Goal: Task Accomplishment & Management: Complete application form

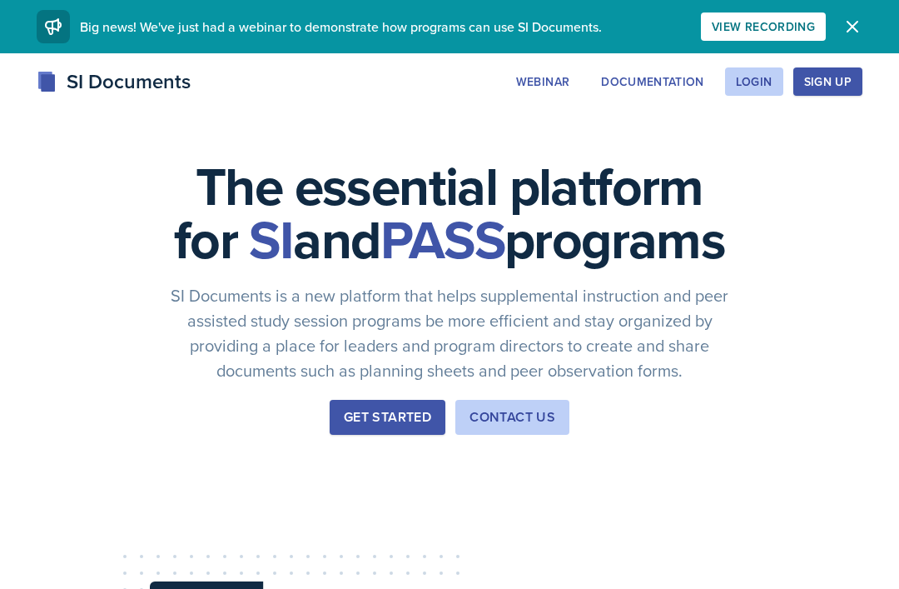
click at [769, 85] on div "Login" at bounding box center [754, 81] width 37 height 13
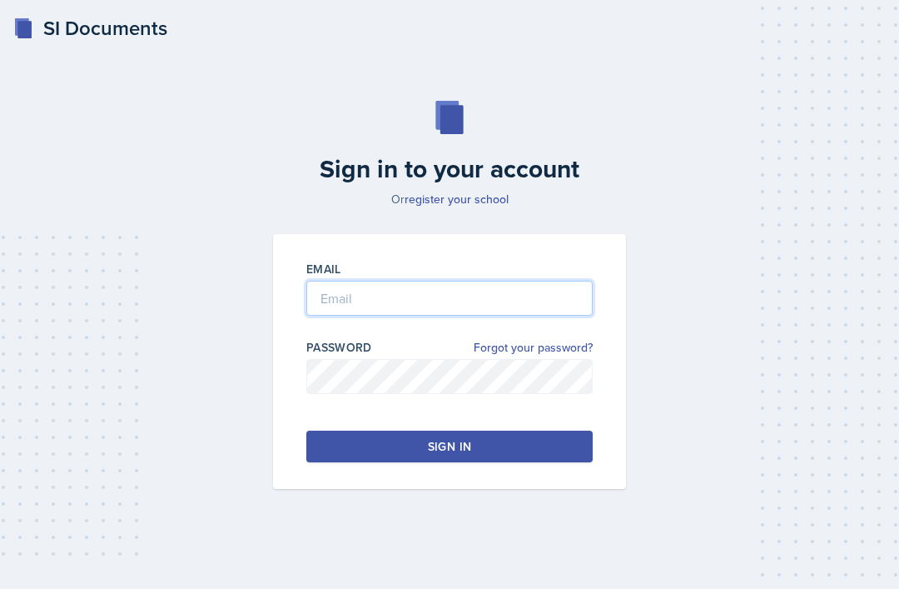
click at [497, 311] on input "email" at bounding box center [449, 298] width 286 height 35
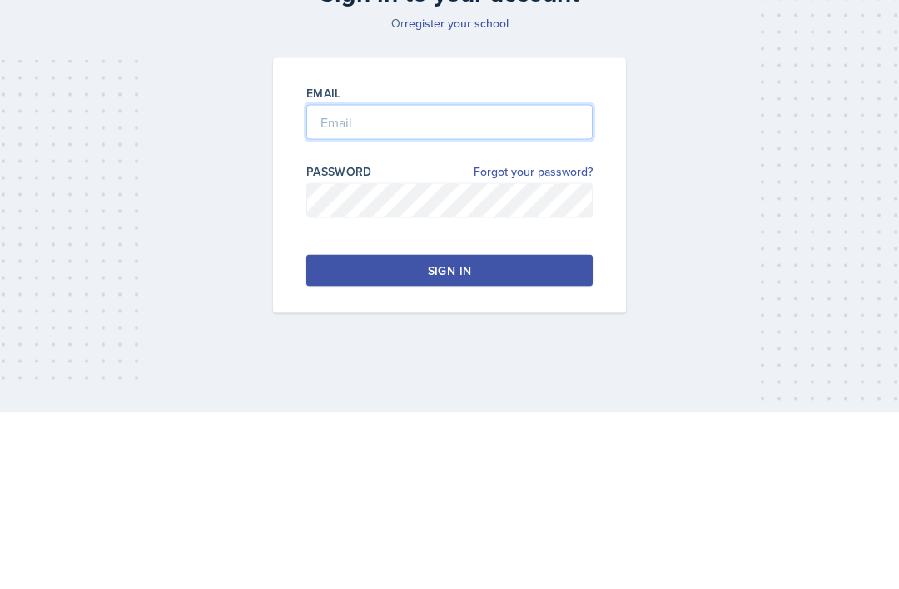
type input "shuynh7@students.kennesaw.edu"
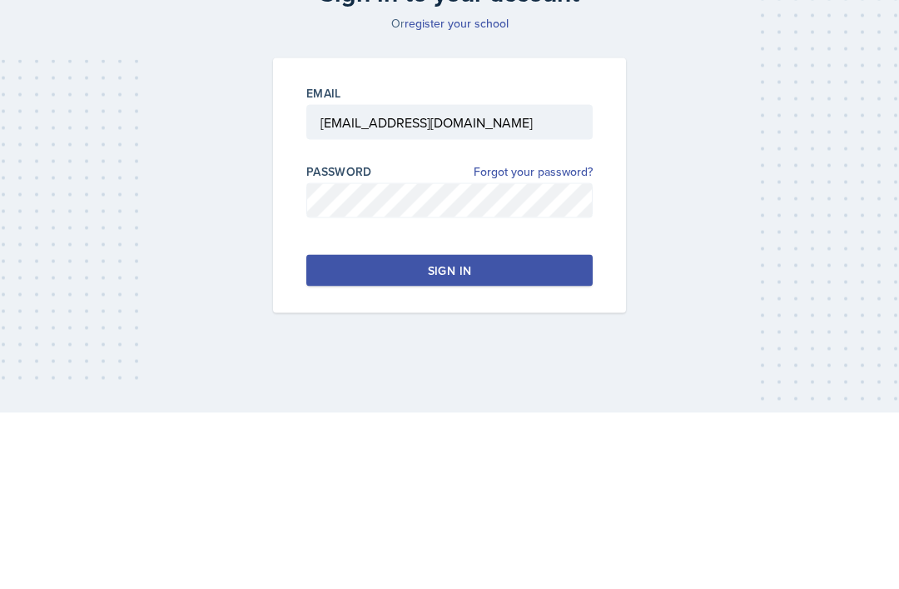
scroll to position [53, 0]
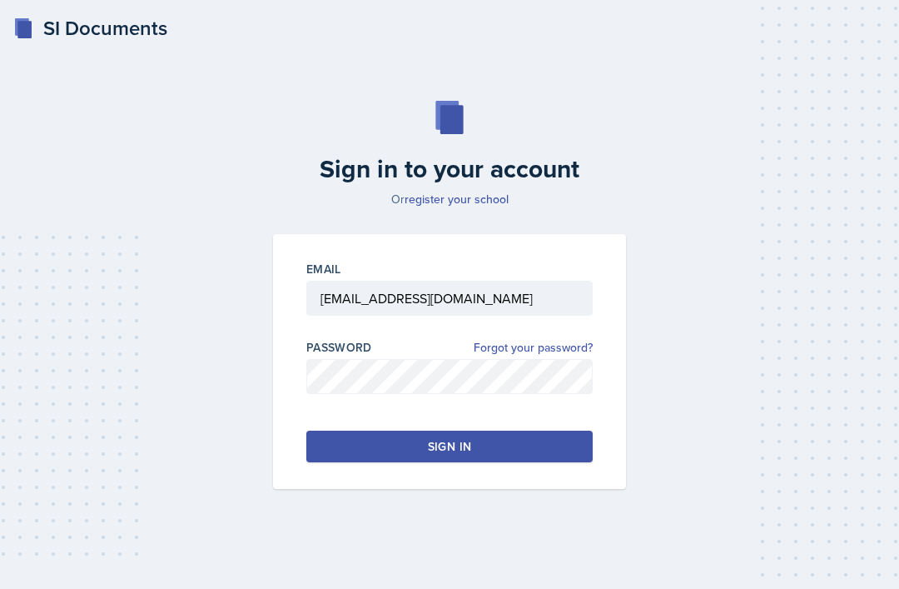
click at [517, 431] on button "Sign in" at bounding box center [449, 447] width 286 height 32
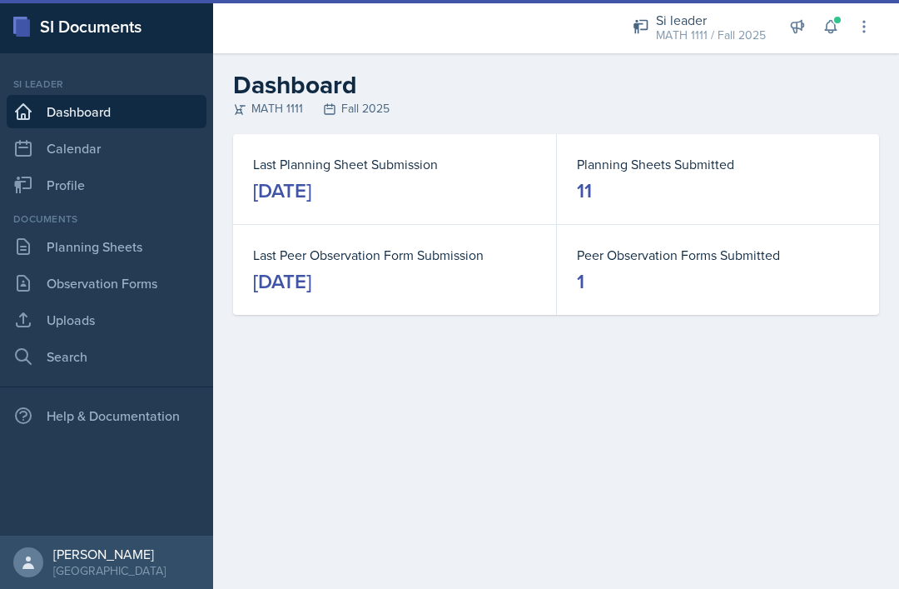
click at [73, 291] on link "Observation Forms" at bounding box center [107, 282] width 200 height 33
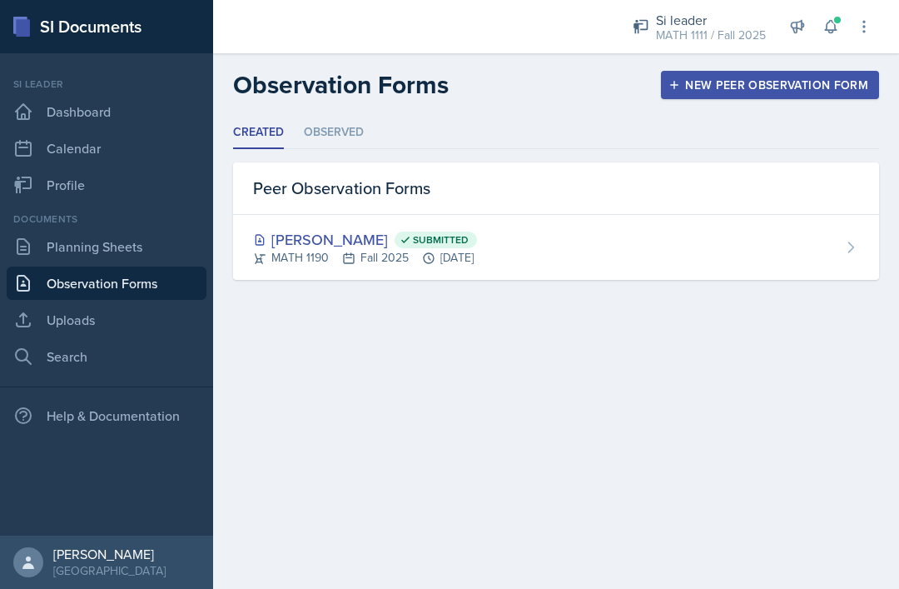
click at [73, 319] on link "Uploads" at bounding box center [107, 319] width 200 height 33
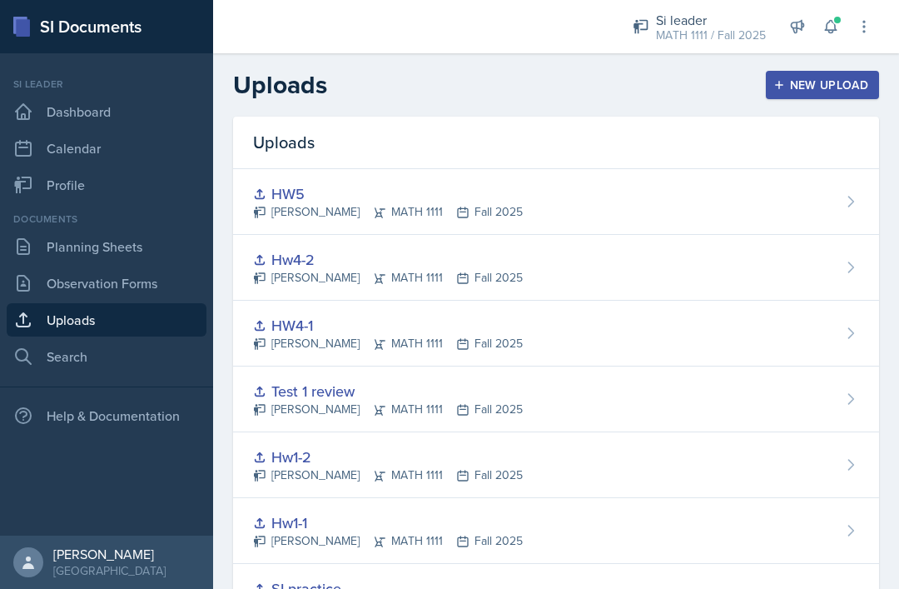
click at [777, 90] on icon "button" at bounding box center [780, 85] width 12 height 12
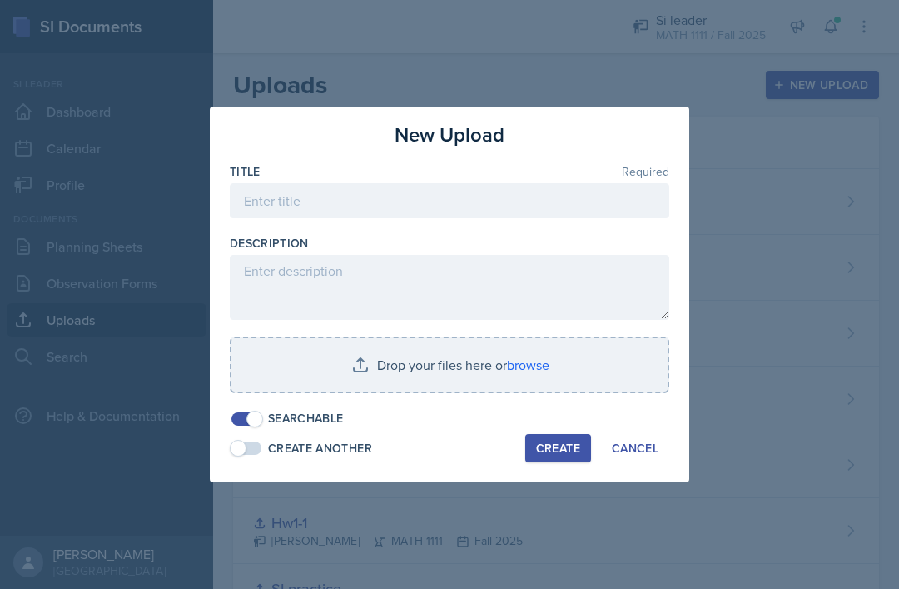
click at [405, 437] on div "Create Another Create Cancel" at bounding box center [450, 448] width 440 height 28
click at [399, 421] on div "Searchable" at bounding box center [450, 418] width 440 height 17
click at [408, 428] on div "New Upload Title Required Description Drop your files here or browse Searchable…" at bounding box center [450, 295] width 480 height 376
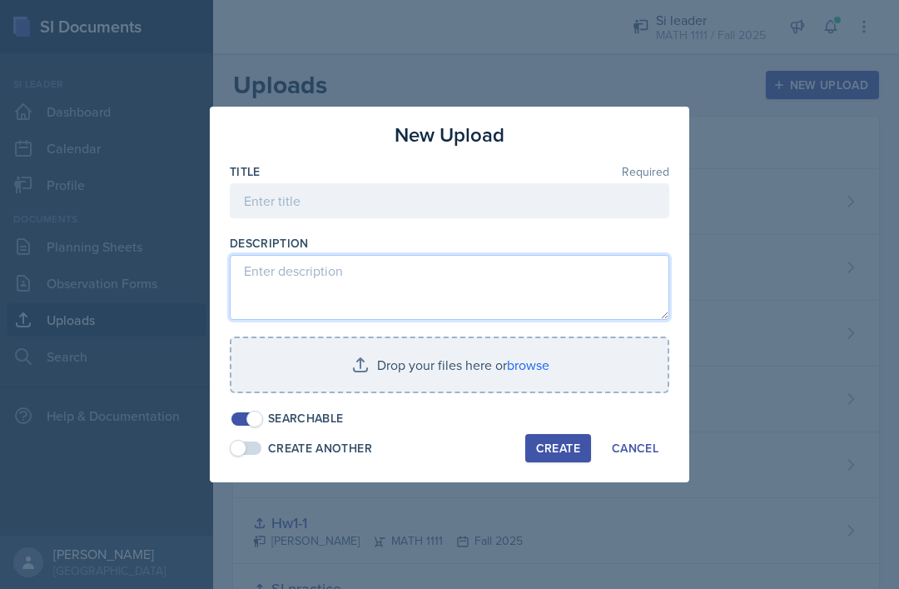
click at [426, 265] on textarea at bounding box center [450, 287] width 440 height 65
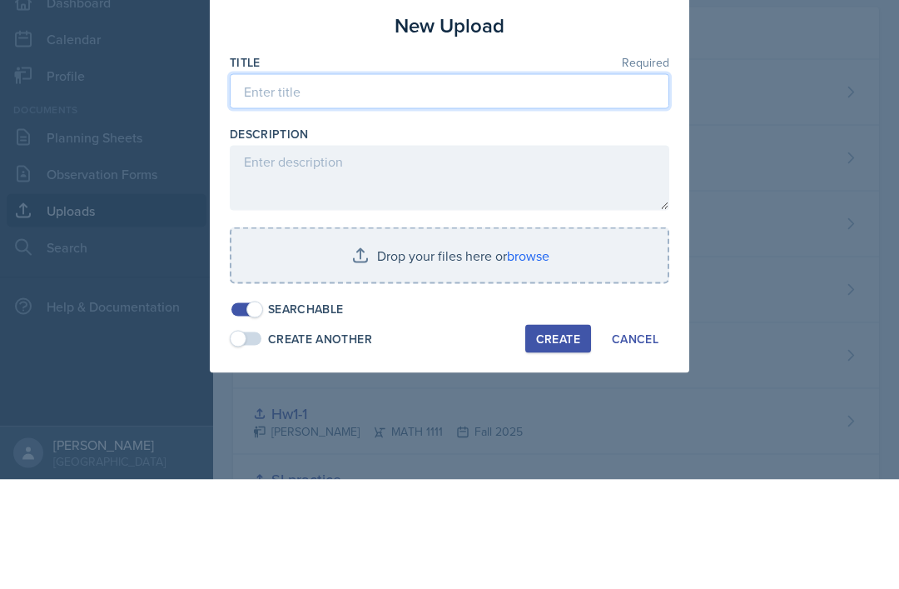
click at [423, 183] on input at bounding box center [450, 200] width 440 height 35
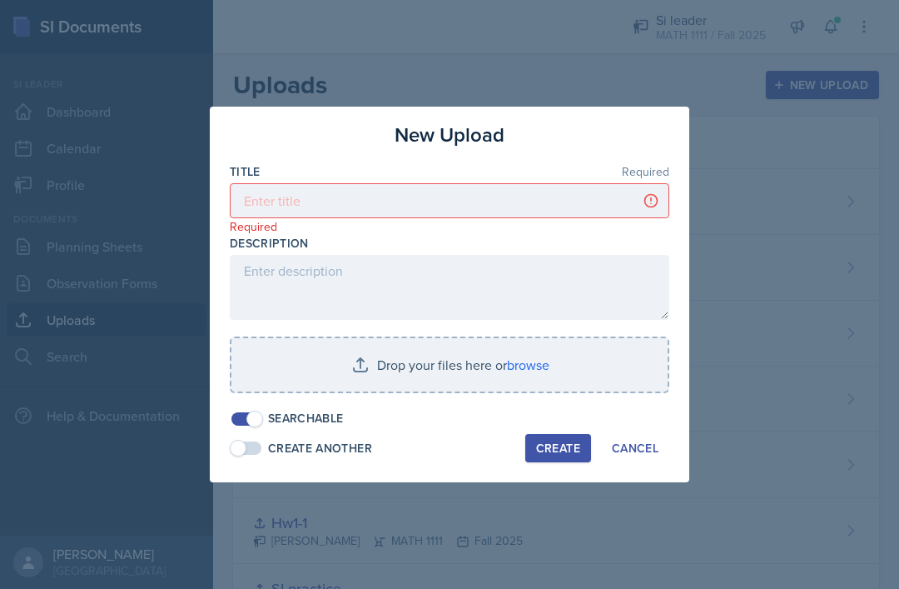
click at [445, 371] on input "file" at bounding box center [450, 364] width 436 height 53
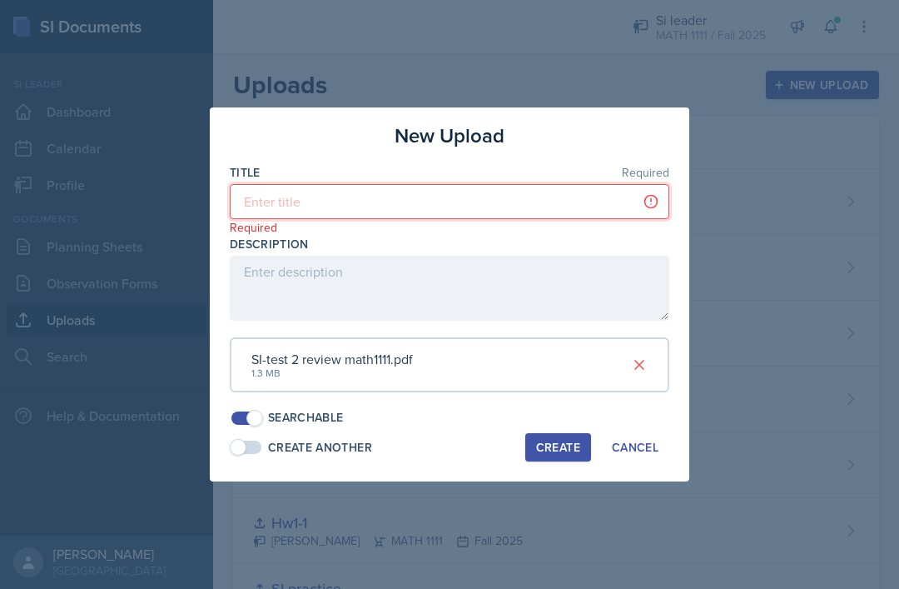
click at [530, 199] on input at bounding box center [450, 201] width 440 height 35
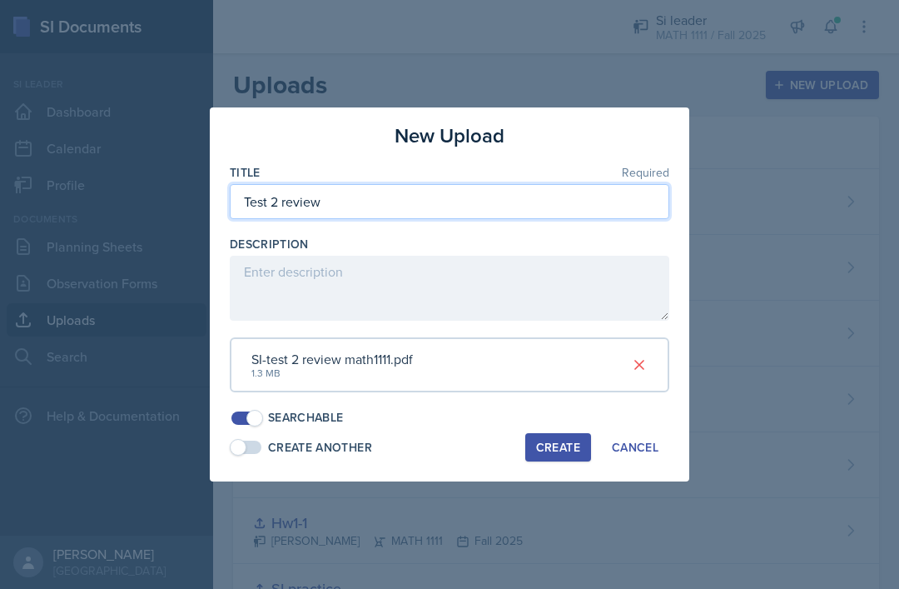
type input "Test 2 review"
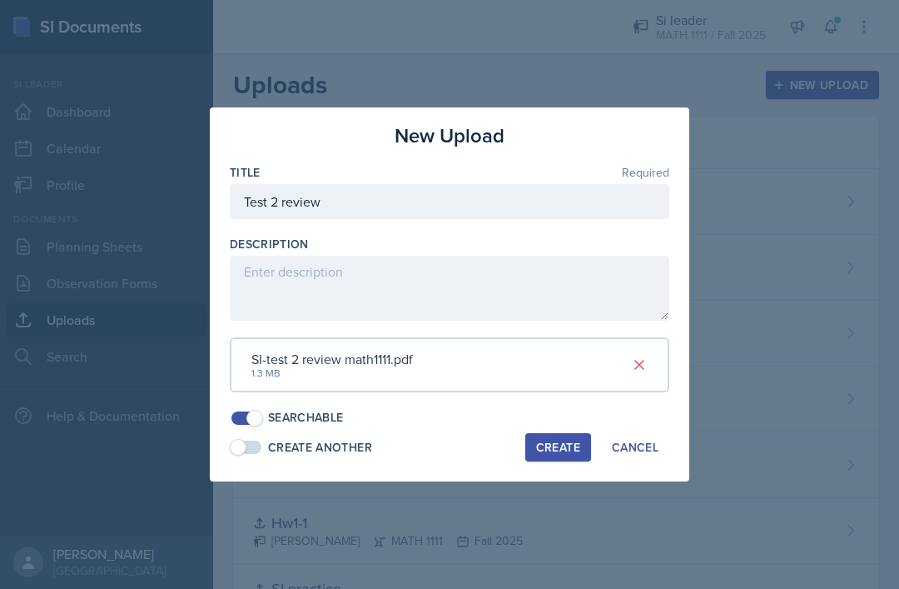
click at [568, 441] on div "Create" at bounding box center [558, 447] width 44 height 13
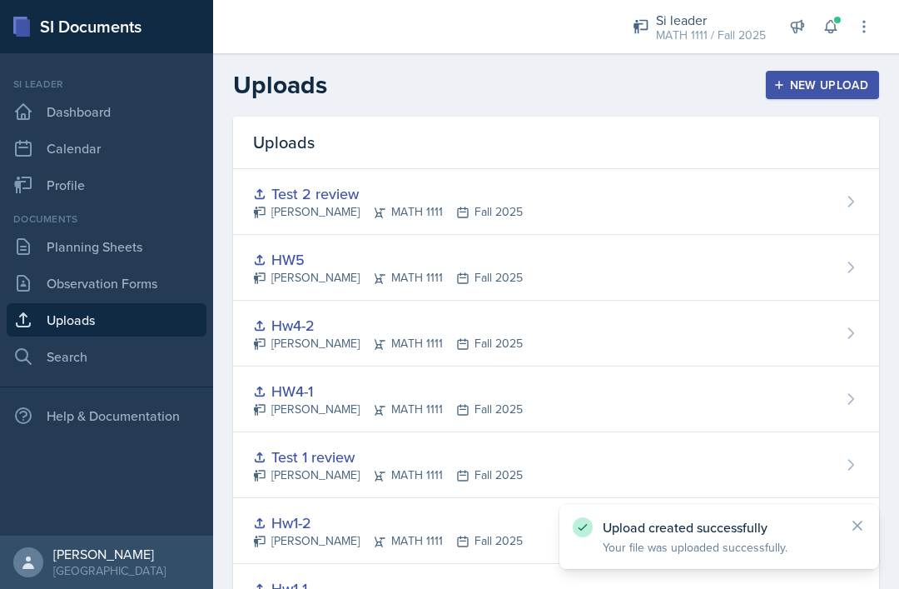
click at [147, 266] on link "Observation Forms" at bounding box center [107, 282] width 200 height 33
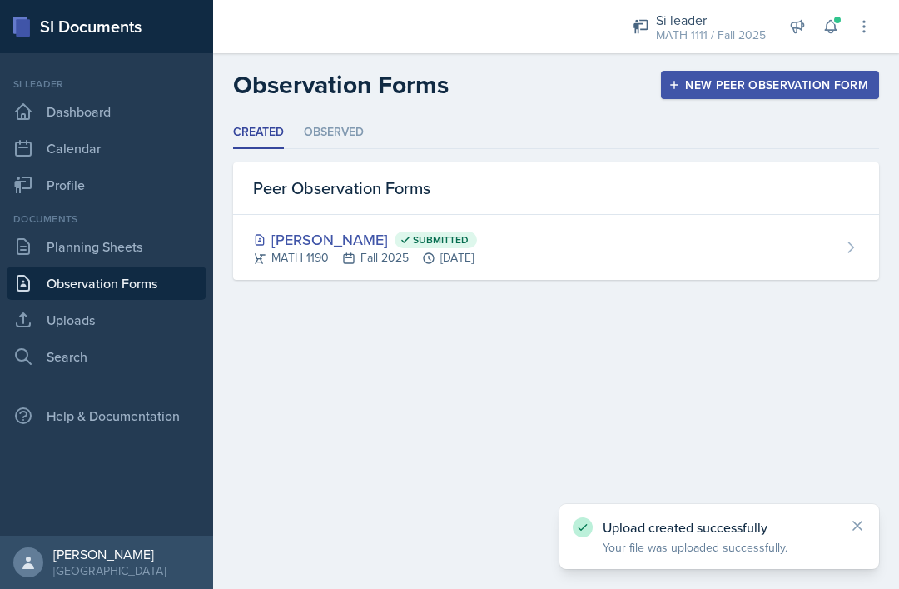
click at [150, 239] on link "Planning Sheets" at bounding box center [107, 246] width 200 height 33
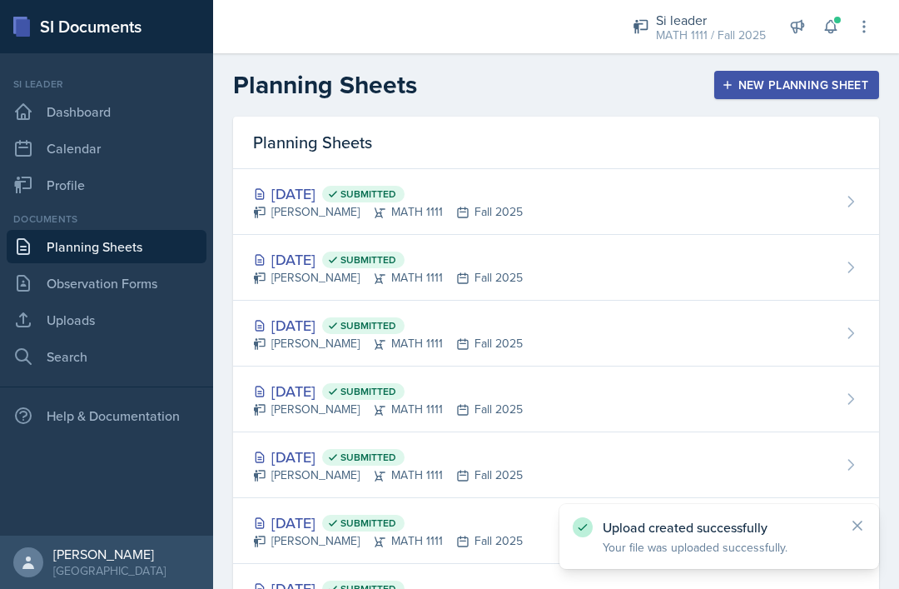
click at [794, 96] on button "New Planning Sheet" at bounding box center [797, 85] width 165 height 28
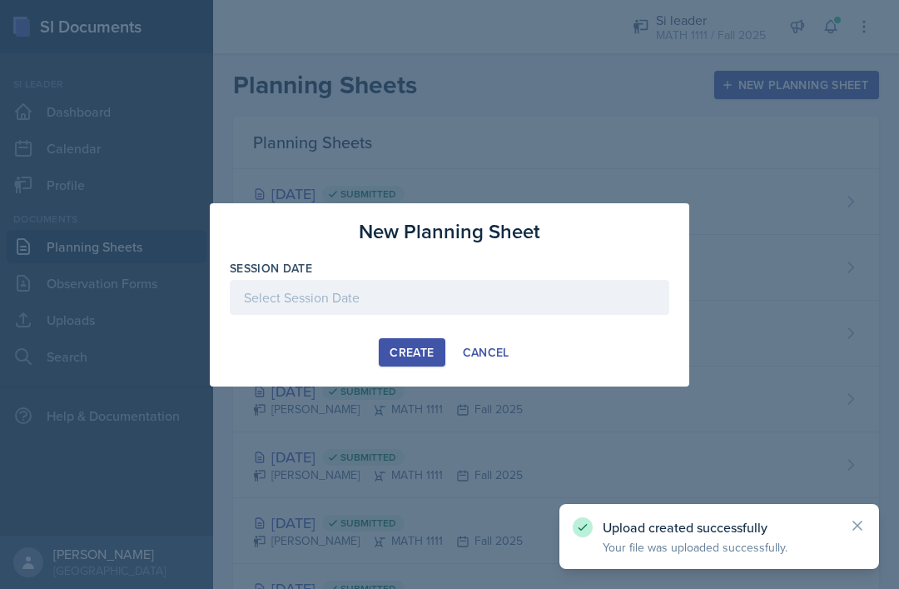
click at [515, 346] on button "Cancel" at bounding box center [486, 352] width 68 height 28
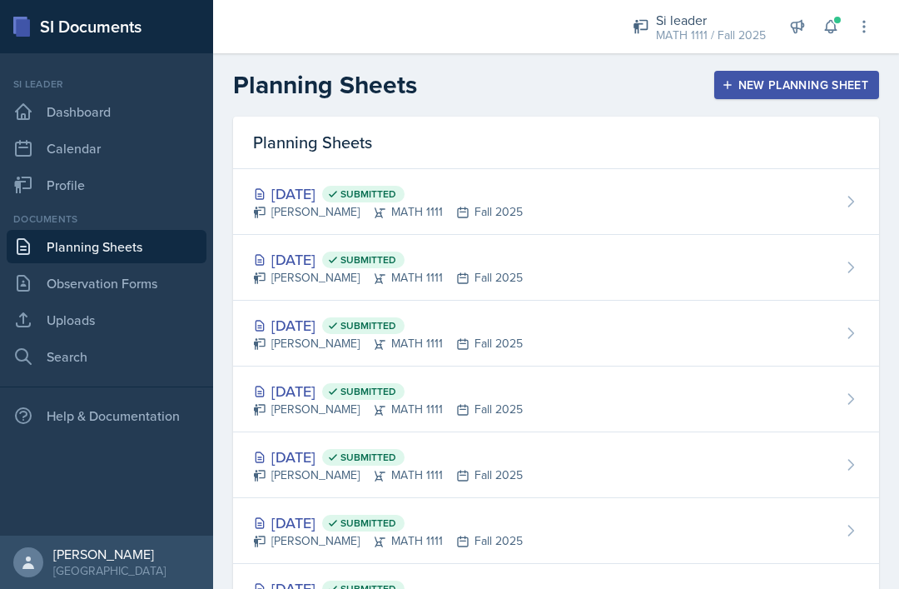
click at [788, 82] on div "New Planning Sheet" at bounding box center [796, 84] width 143 height 13
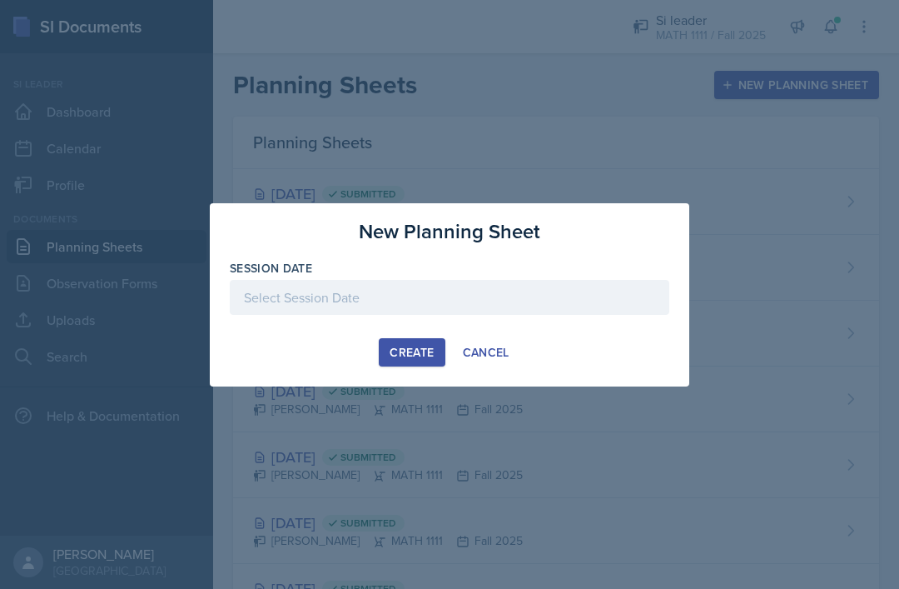
click at [303, 351] on div "Create Cancel" at bounding box center [450, 352] width 440 height 28
click at [600, 222] on div "New Planning Sheet" at bounding box center [450, 232] width 440 height 30
click at [497, 407] on div at bounding box center [449, 294] width 899 height 589
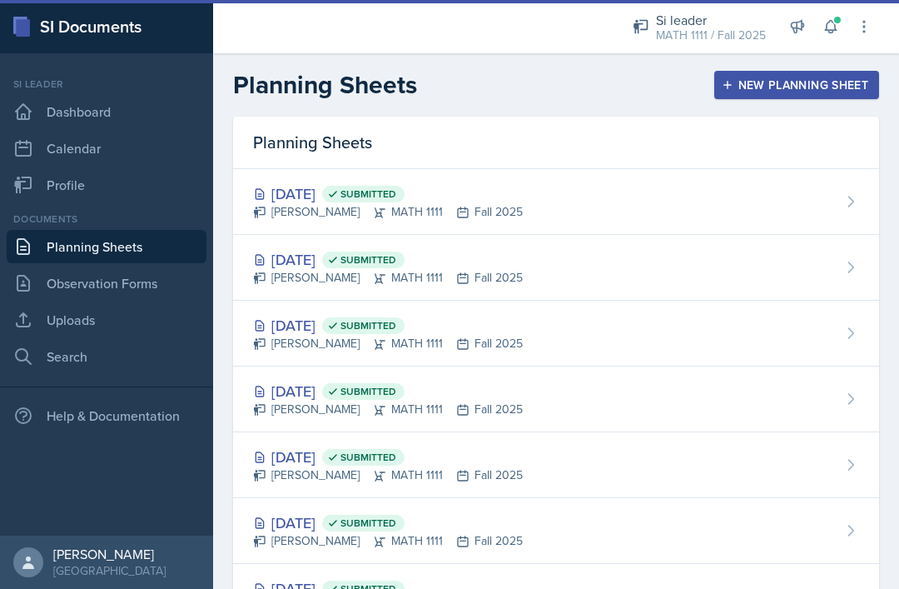
click at [822, 78] on div "New Planning Sheet" at bounding box center [796, 84] width 143 height 13
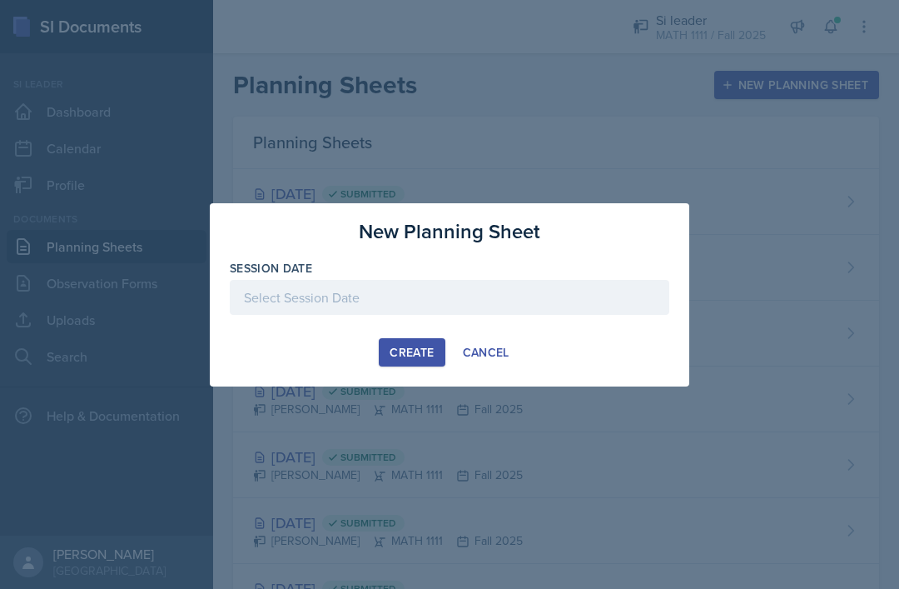
click at [341, 303] on div at bounding box center [450, 297] width 440 height 35
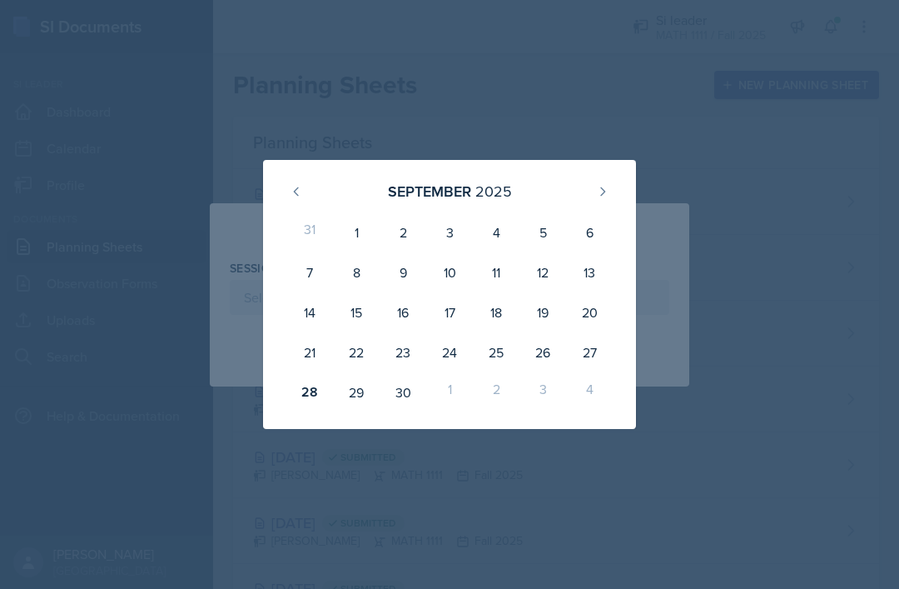
click at [608, 194] on icon at bounding box center [602, 191] width 13 height 13
click at [461, 233] on div "1" at bounding box center [449, 232] width 47 height 40
type input "[DATE]"
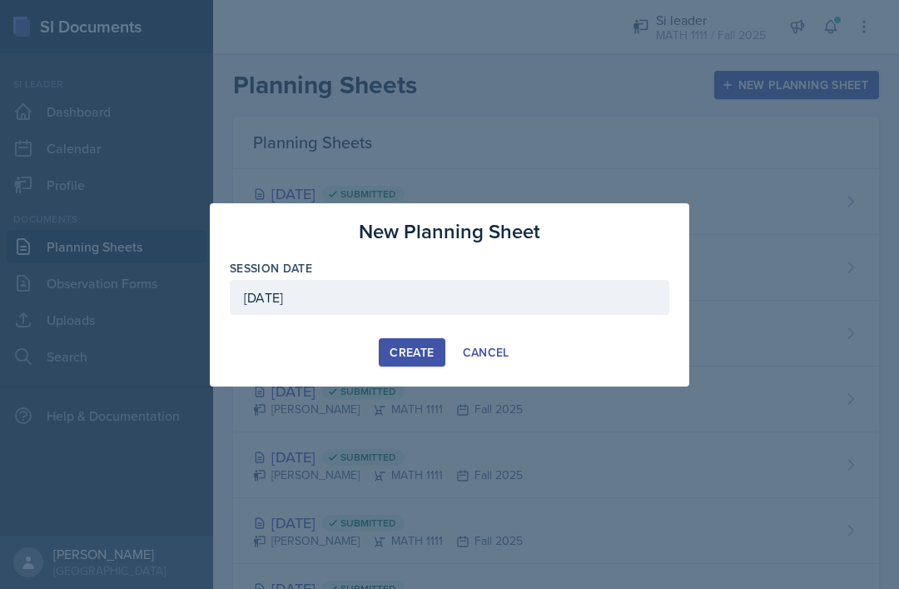
click at [425, 349] on div "Create" at bounding box center [412, 352] width 44 height 13
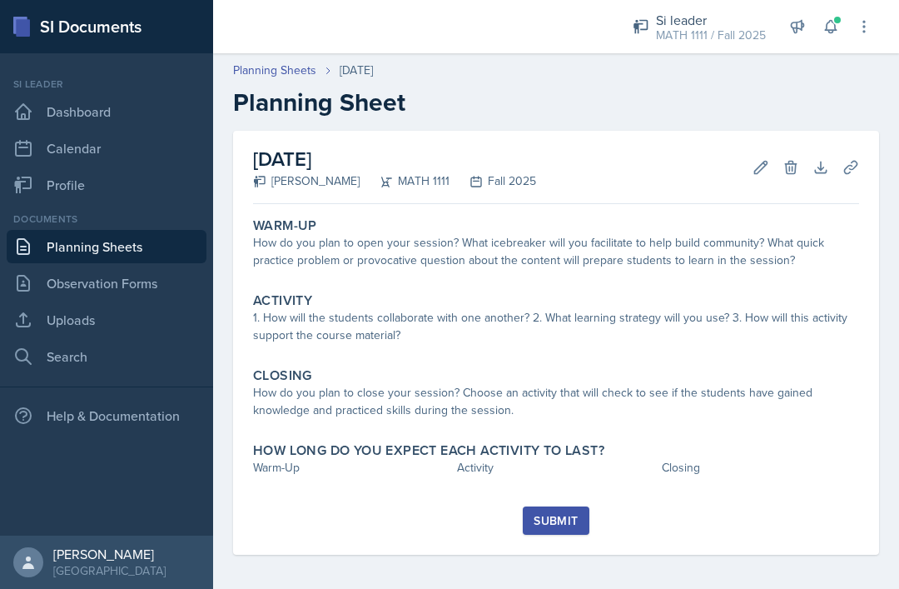
click at [849, 173] on icon at bounding box center [850, 167] width 12 height 12
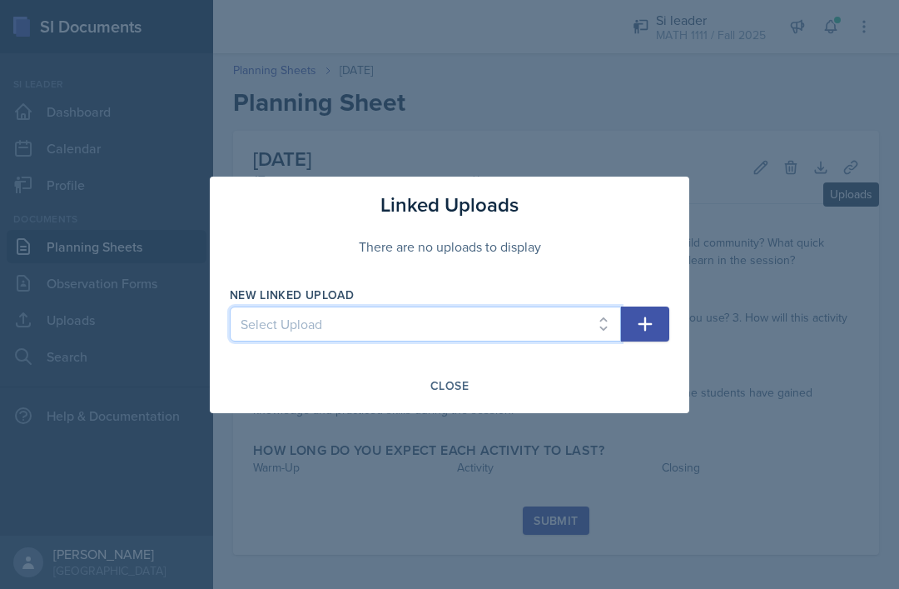
click at [487, 313] on select "Select Upload SI practice Hw1-1 Hw1-2 Test 1 review HW4-1 Hw4-2 HW5 Test 2 revi…" at bounding box center [425, 323] width 391 height 35
select select "53e2e9e6-ee53-41ca-a7fa-83cc351f97f9"
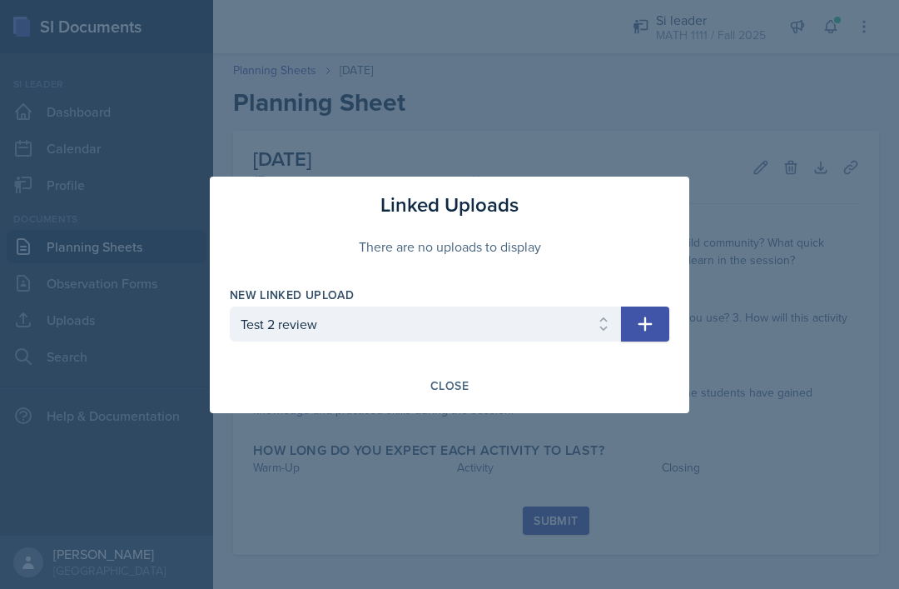
click at [650, 327] on icon "button" at bounding box center [645, 324] width 20 height 20
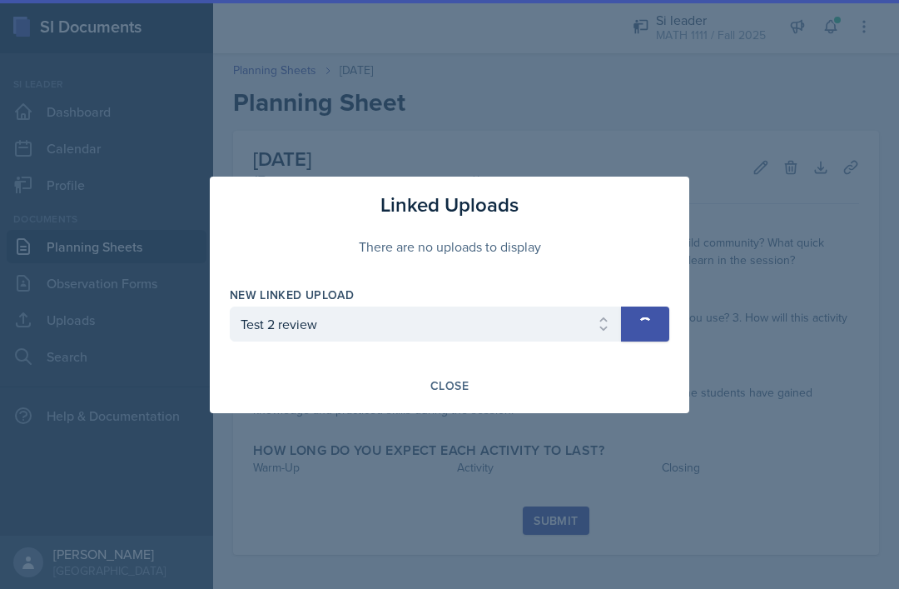
select select
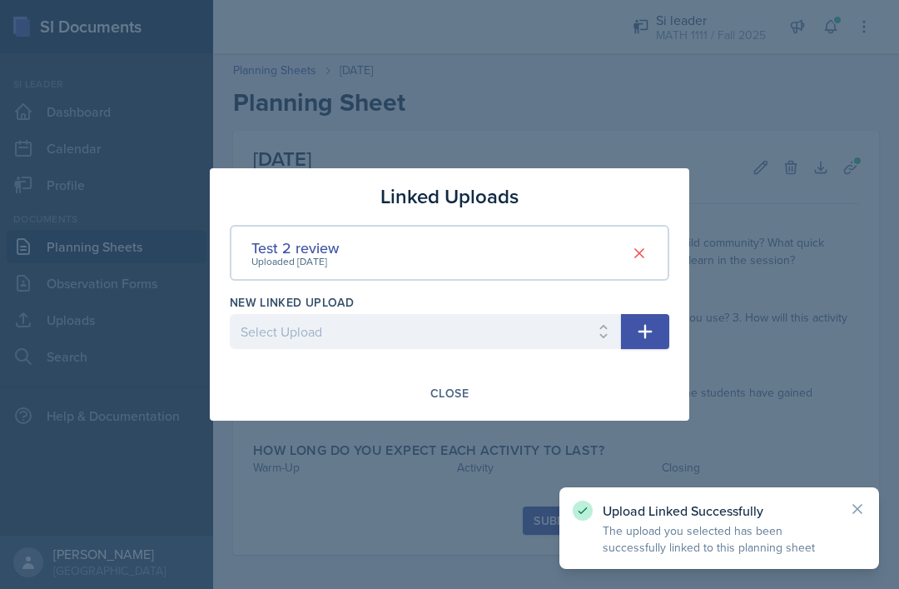
click at [466, 401] on button "Close" at bounding box center [450, 393] width 60 height 28
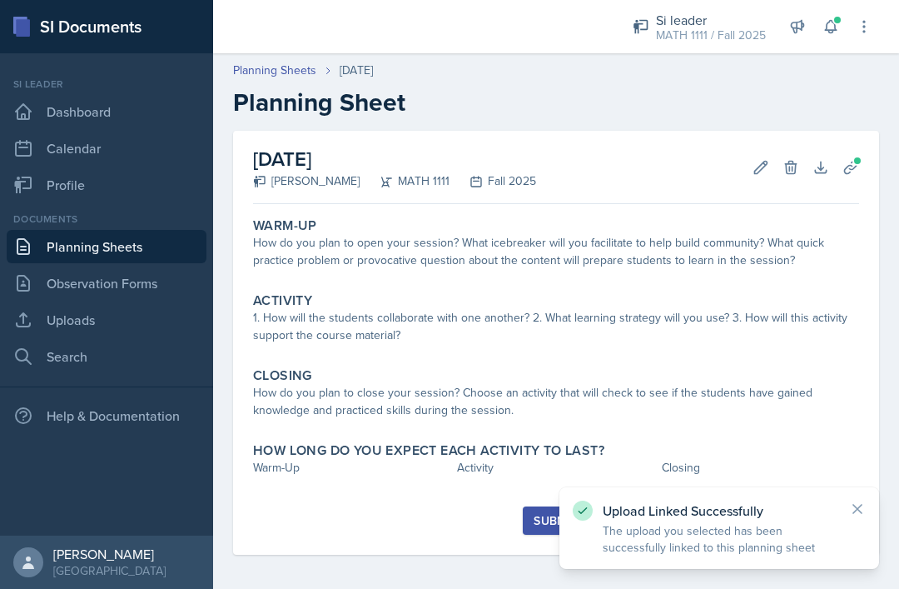
click at [587, 266] on div "How do you plan to open your session? What icebreaker will you facilitate to he…" at bounding box center [556, 251] width 606 height 35
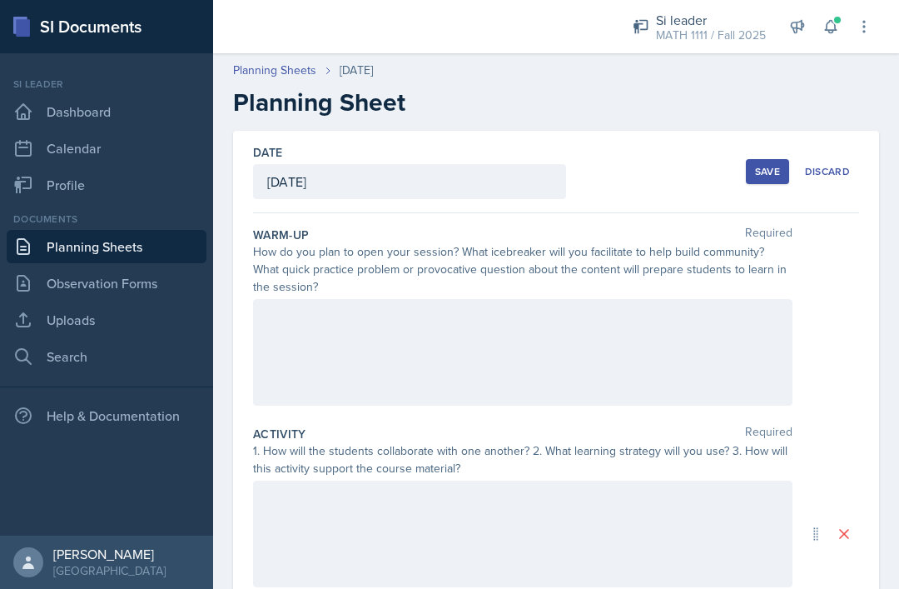
click at [157, 283] on link "Observation Forms" at bounding box center [107, 282] width 200 height 33
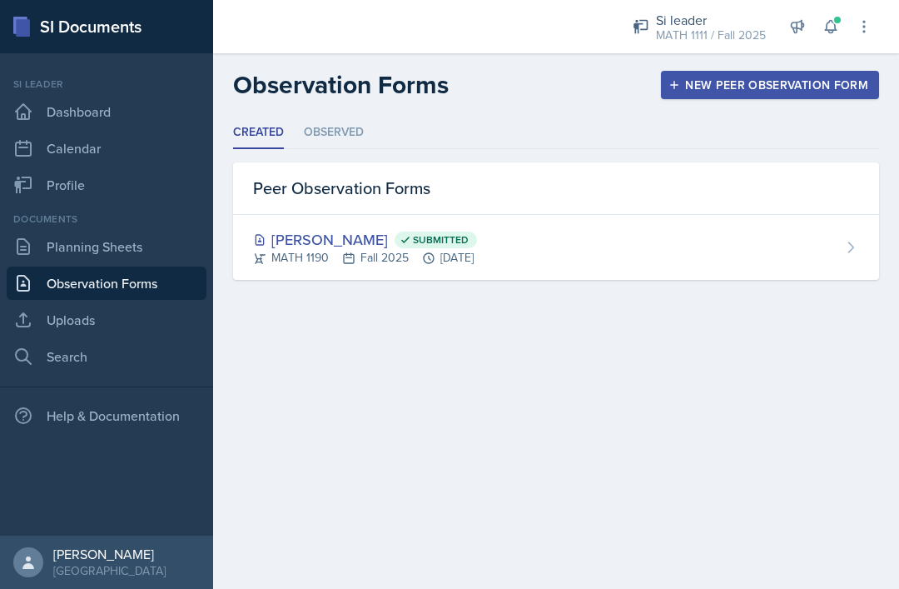
click at [162, 251] on link "Planning Sheets" at bounding box center [107, 246] width 200 height 33
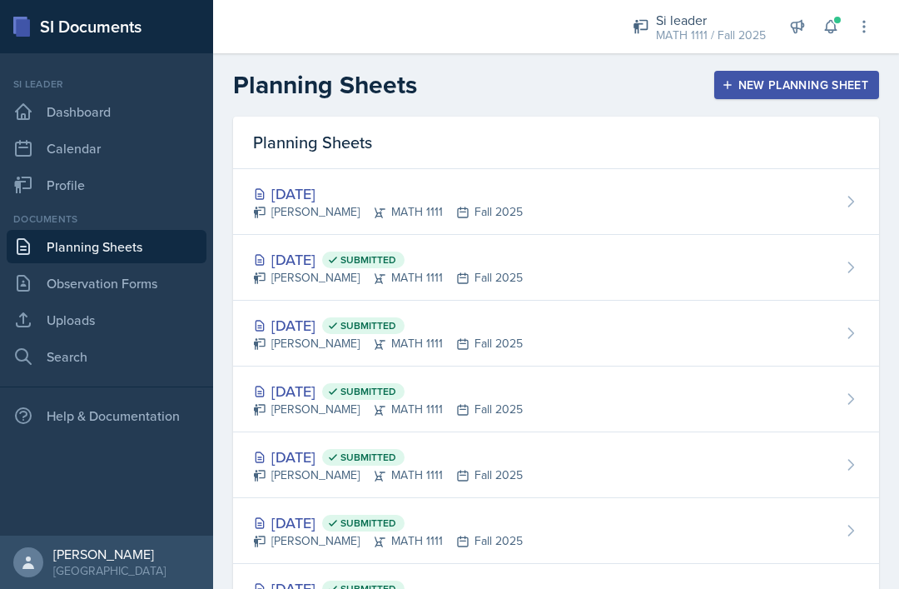
click at [560, 272] on div "[DATE] Submitted [PERSON_NAME] MATH 1111 Fall 2025" at bounding box center [556, 268] width 646 height 66
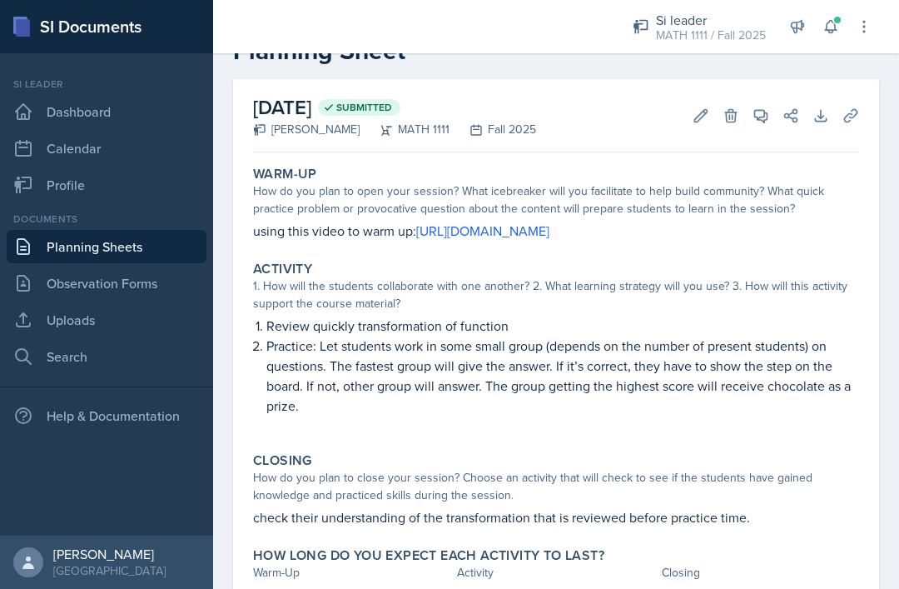
scroll to position [53, 0]
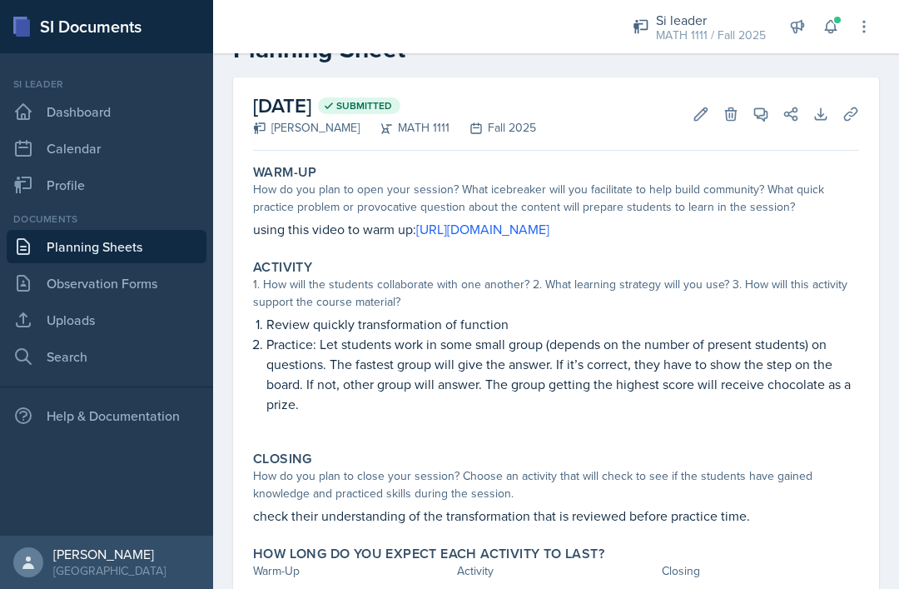
click at [83, 291] on link "Observation Forms" at bounding box center [107, 282] width 200 height 33
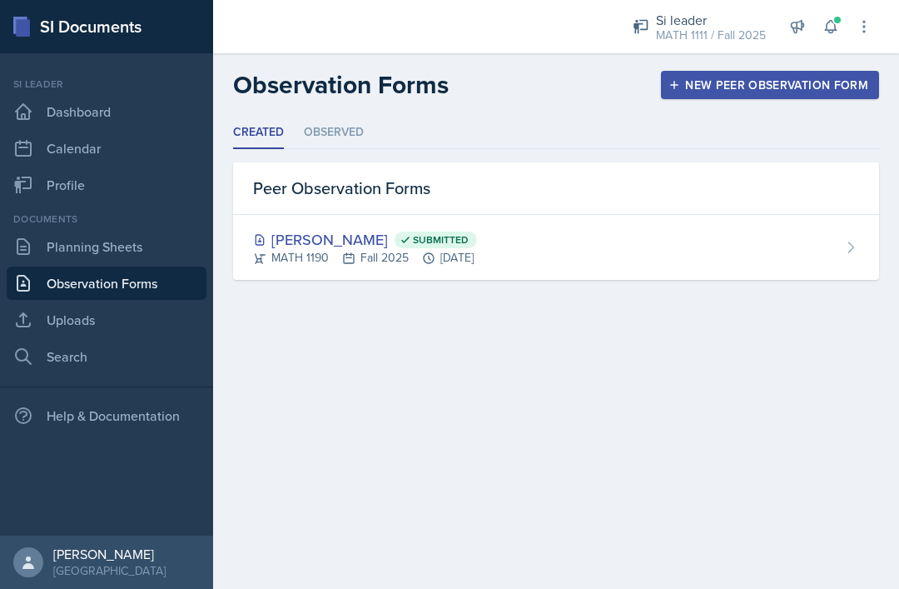
click at [72, 251] on link "Planning Sheets" at bounding box center [107, 246] width 200 height 33
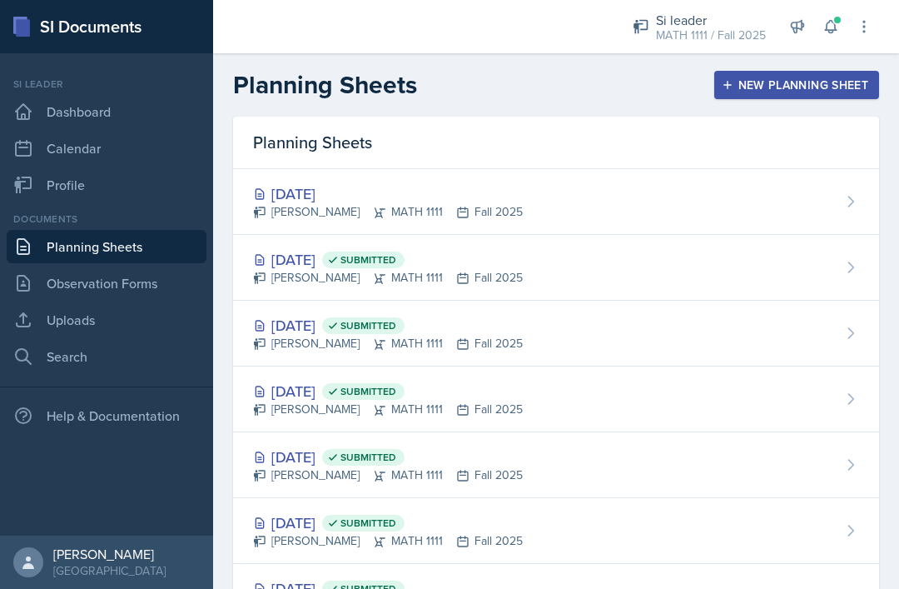
click at [407, 188] on div "[DATE]" at bounding box center [388, 193] width 270 height 22
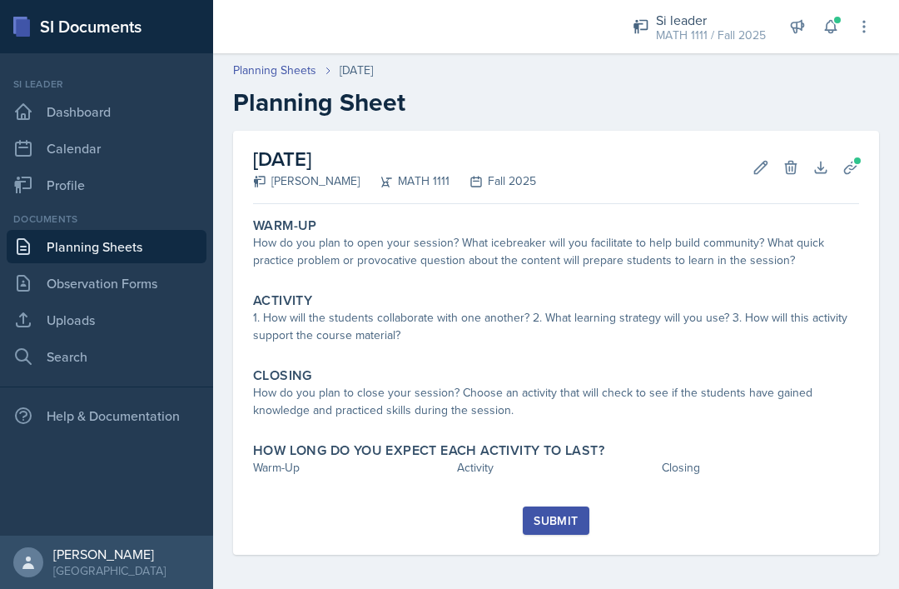
click at [298, 259] on div "How do you plan to open your session? What icebreaker will you facilitate to he…" at bounding box center [556, 251] width 606 height 35
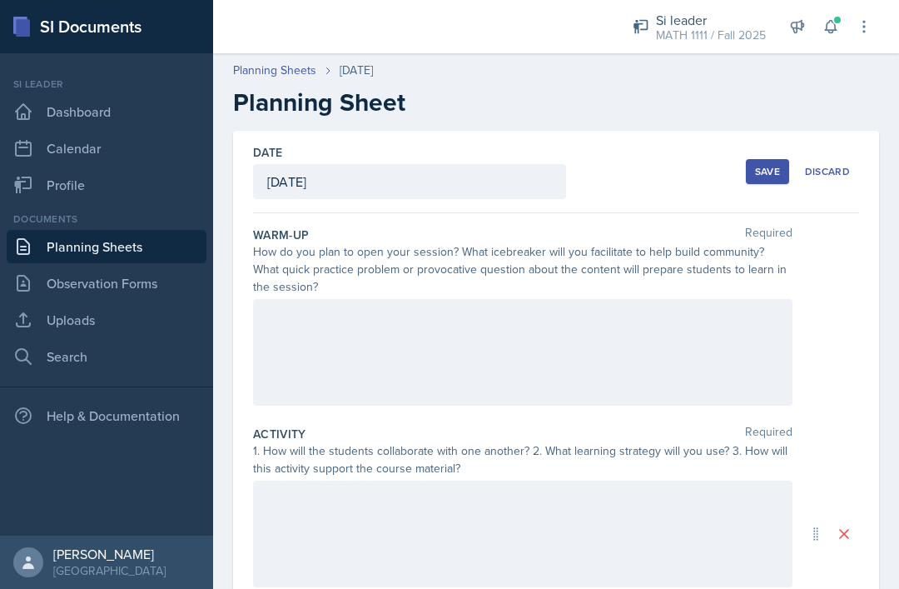
click at [291, 323] on div at bounding box center [523, 352] width 540 height 107
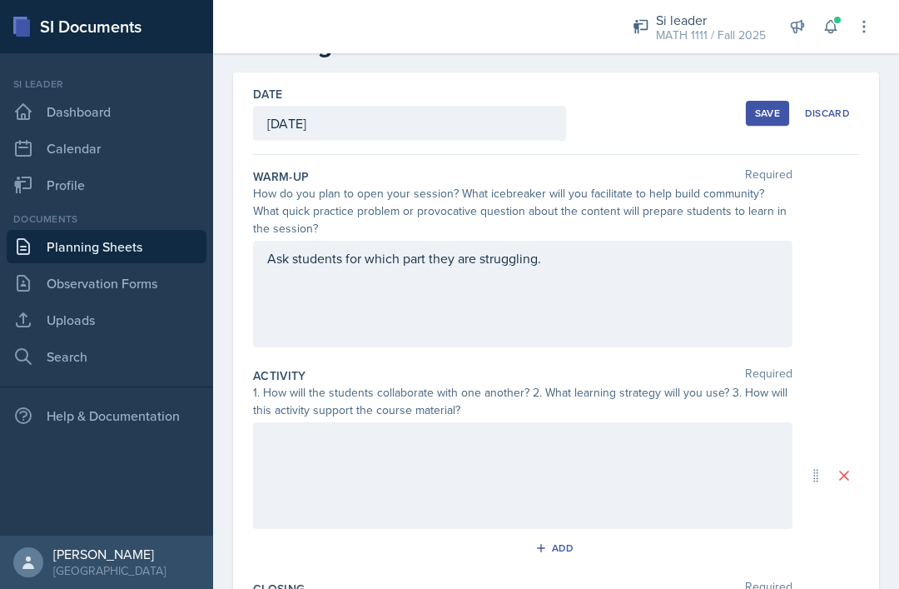
scroll to position [118, 0]
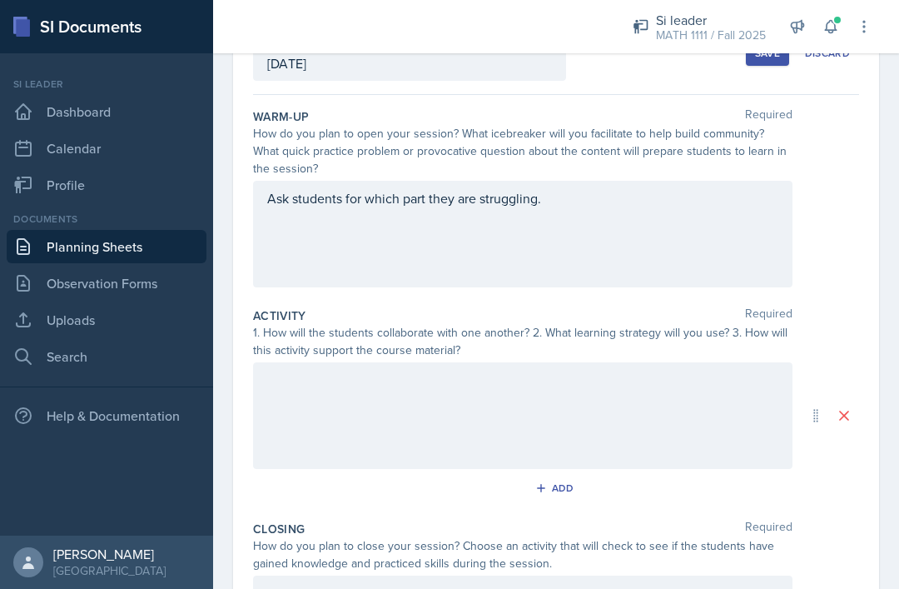
click at [702, 362] on div at bounding box center [523, 415] width 540 height 107
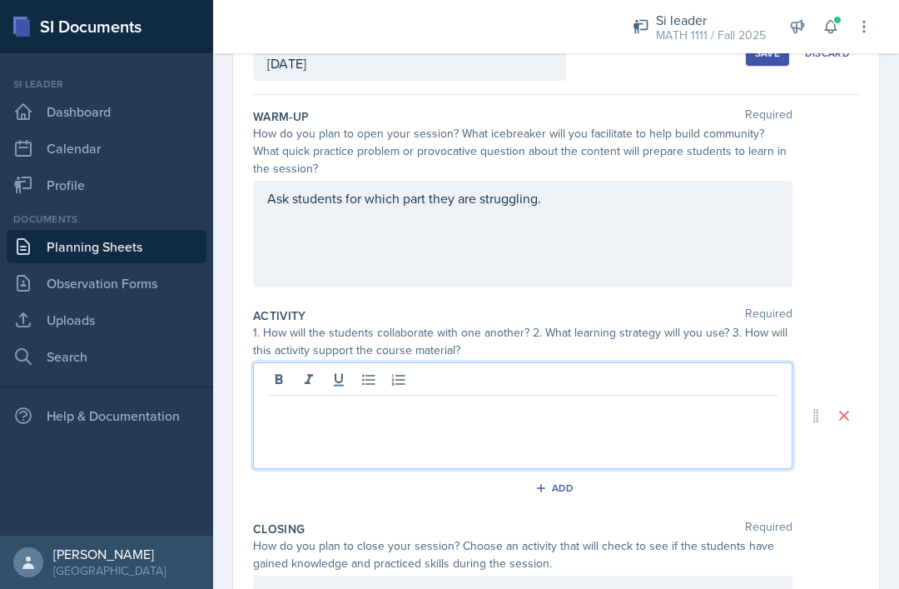
click at [668, 386] on div at bounding box center [523, 415] width 540 height 107
click at [672, 379] on div at bounding box center [523, 415] width 540 height 107
click at [291, 377] on div at bounding box center [523, 415] width 540 height 107
click at [285, 399] on p at bounding box center [522, 409] width 511 height 20
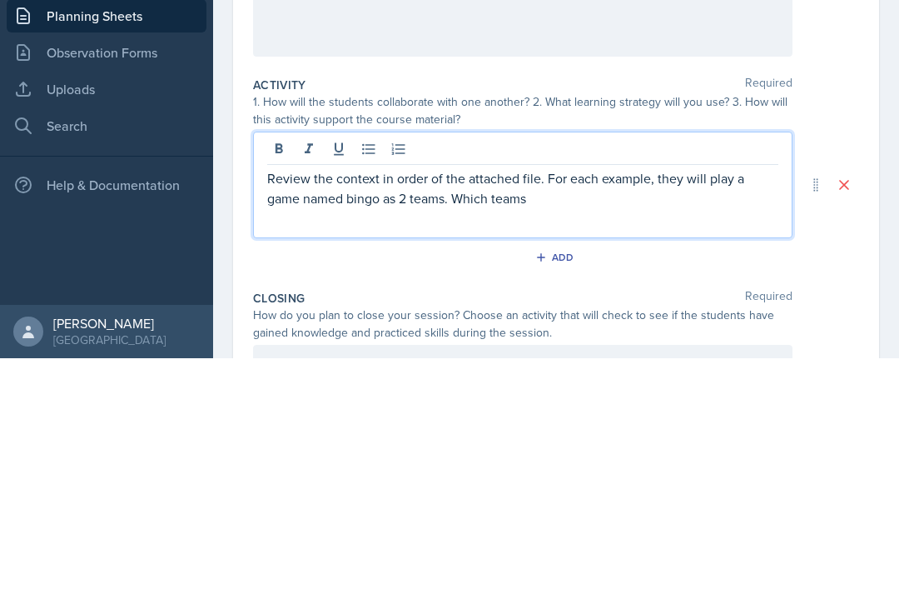
click at [537, 399] on p "Review the context in order of the attached file. For each example, they will p…" at bounding box center [522, 419] width 511 height 40
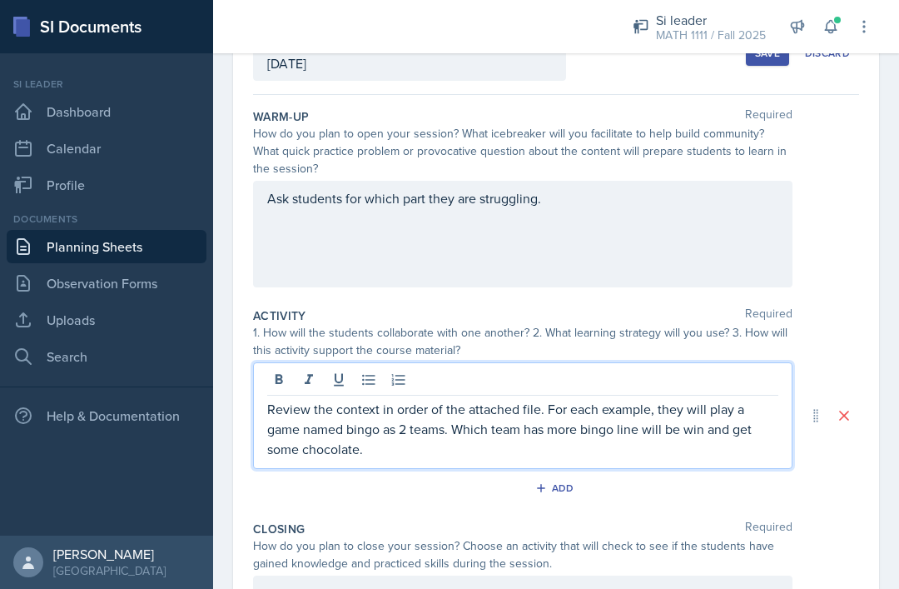
click at [685, 403] on p "Review the context in order of the attached file. For each example, they will p…" at bounding box center [522, 429] width 511 height 60
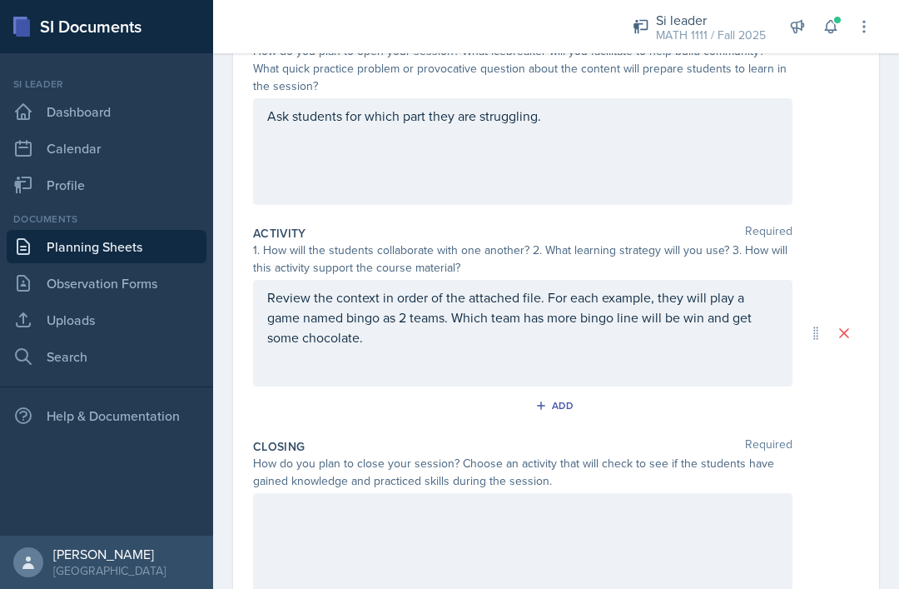
scroll to position [214, 0]
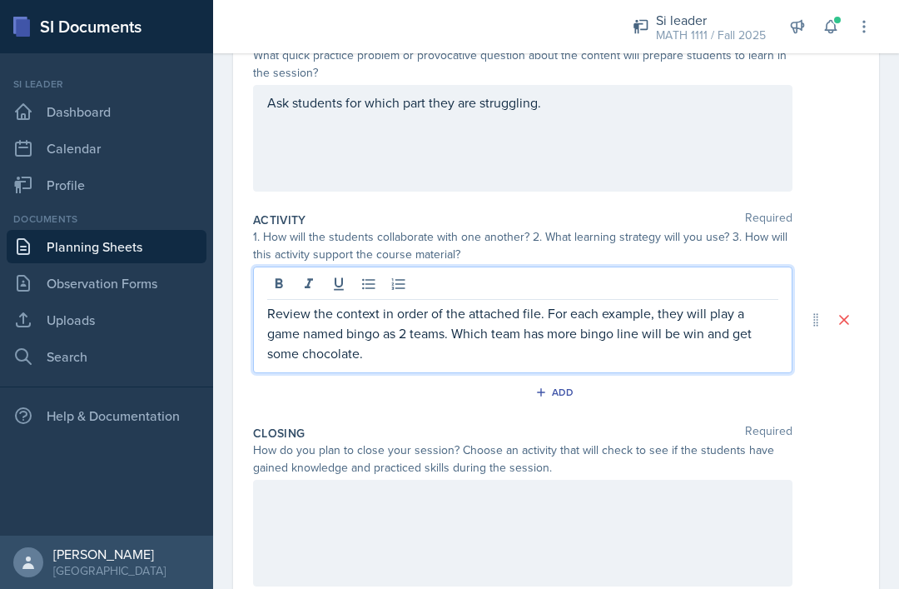
click at [680, 480] on div at bounding box center [523, 533] width 540 height 107
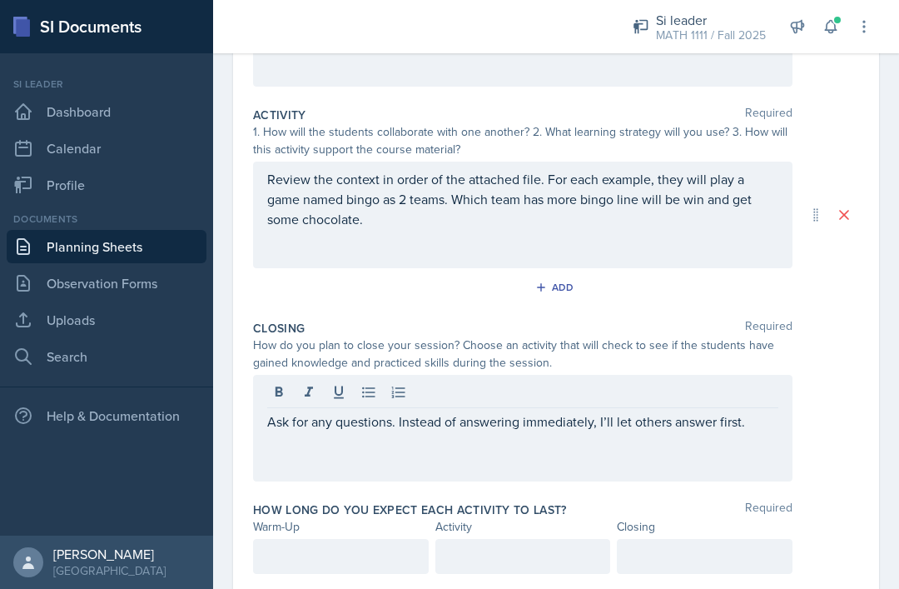
scroll to position [317, 0]
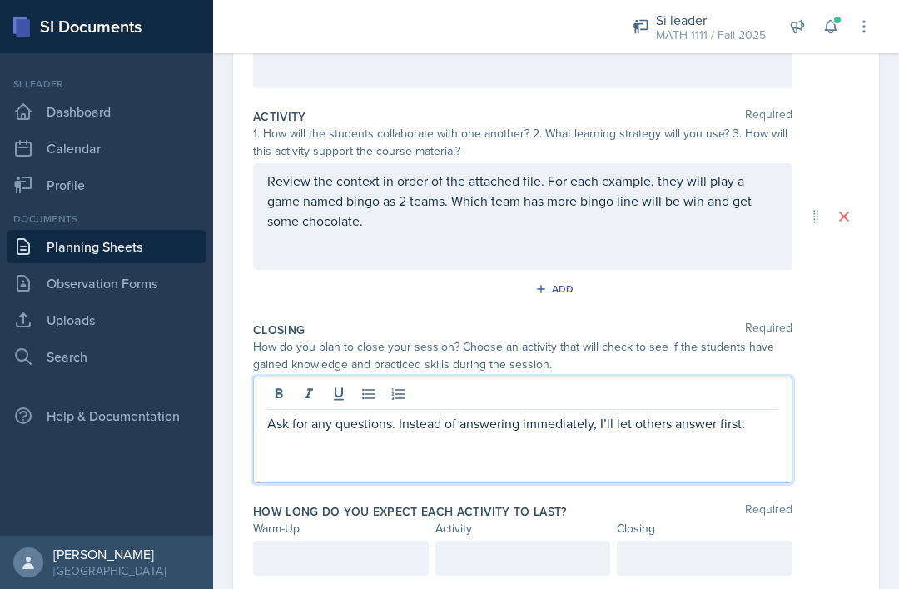
click at [291, 540] on div at bounding box center [341, 557] width 176 height 35
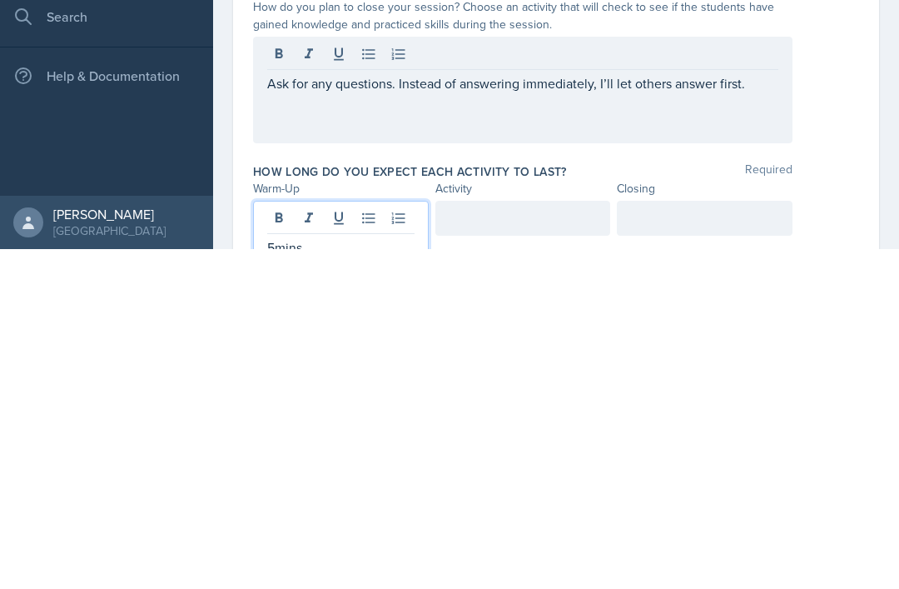
click at [533, 496] on div "How long do you expect each activity to last? Required Warm-Up Activity Closing…" at bounding box center [556, 557] width 606 height 122
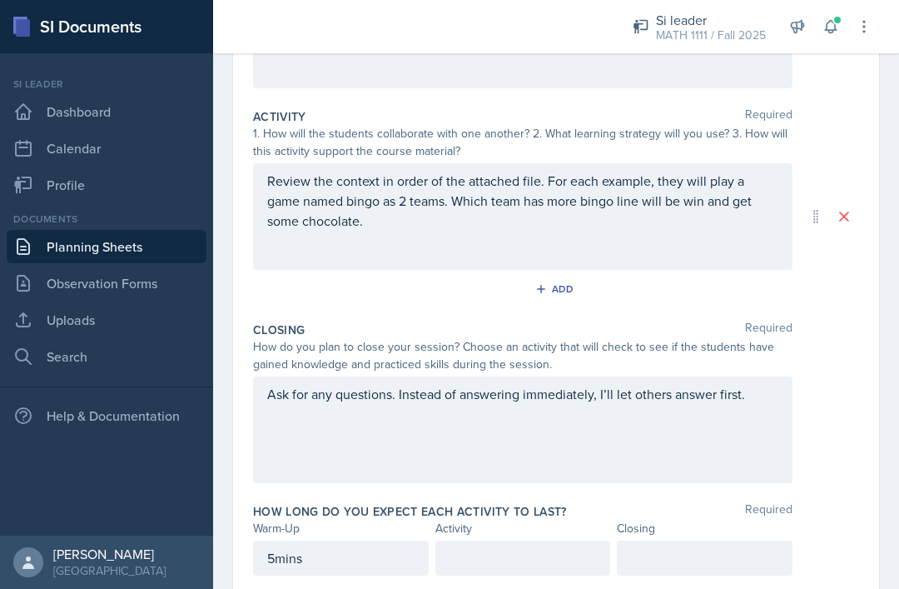
click at [665, 540] on div at bounding box center [705, 557] width 176 height 35
click at [672, 577] on p at bounding box center [704, 587] width 147 height 20
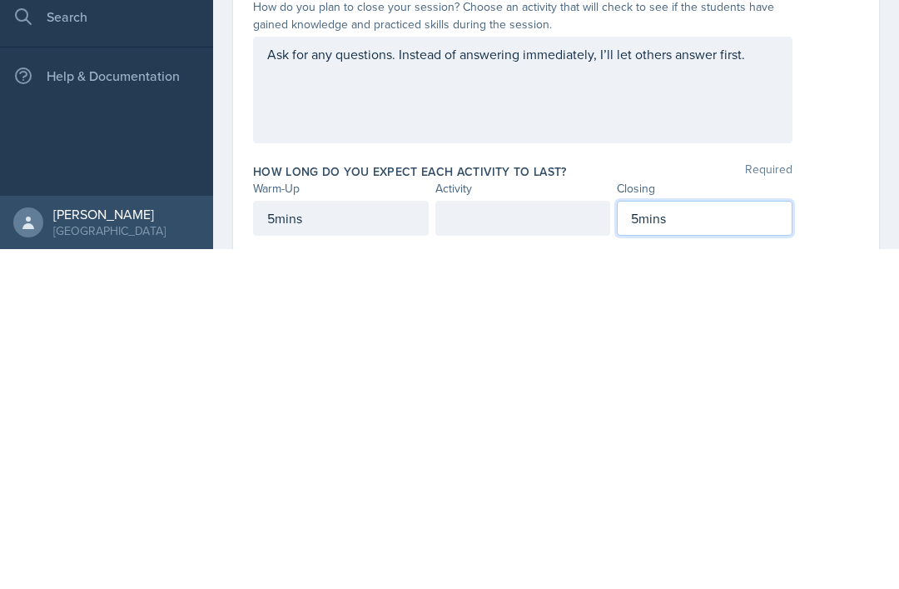
click at [541, 540] on div at bounding box center [524, 557] width 176 height 35
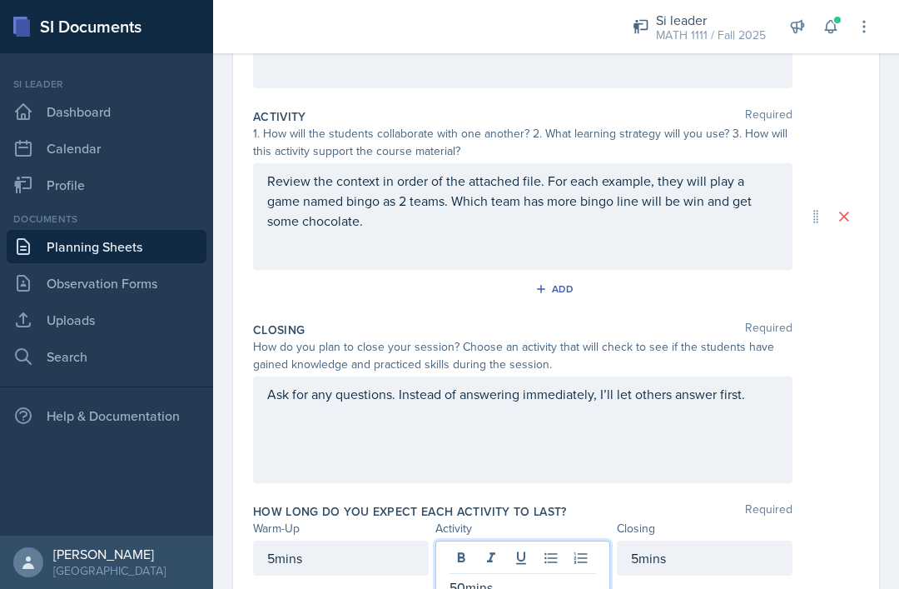
click at [520, 577] on p "50mins" at bounding box center [523, 587] width 147 height 20
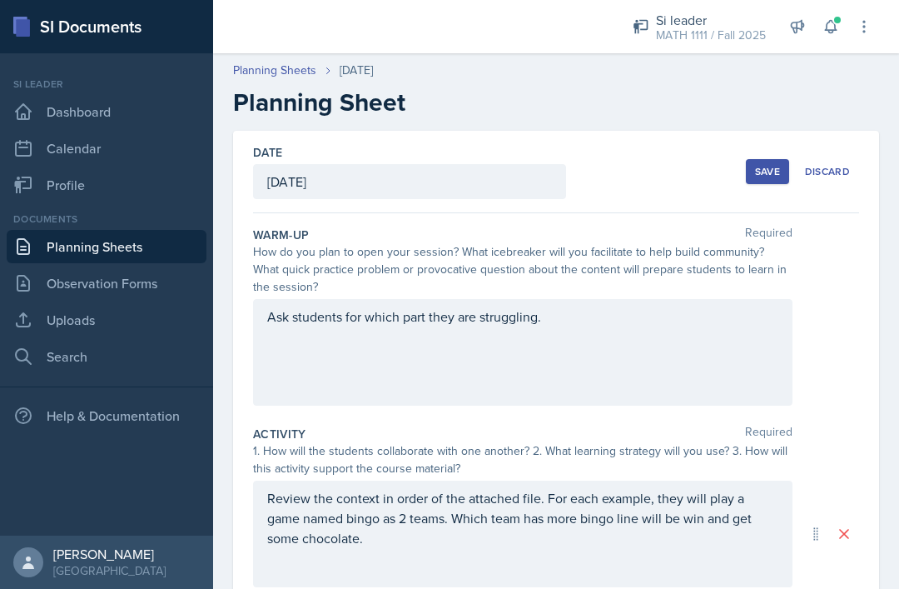
scroll to position [0, 0]
click at [773, 165] on div "Save" at bounding box center [767, 171] width 25 height 13
